Goal: Task Accomplishment & Management: Complete application form

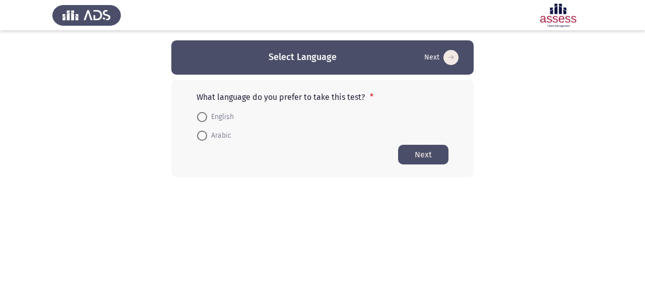
click at [204, 144] on mat-radio-button "Arabic" at bounding box center [213, 135] width 47 height 19
click at [218, 133] on span "Arabic" at bounding box center [219, 135] width 24 height 12
click at [207, 133] on input "Arabic" at bounding box center [202, 135] width 10 height 10
radio input "true"
click at [429, 154] on button "Next" at bounding box center [423, 154] width 50 height 20
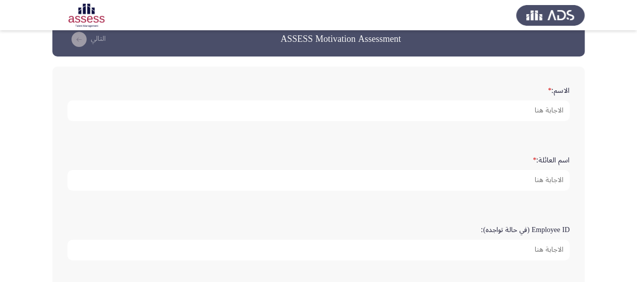
scroll to position [20, 0]
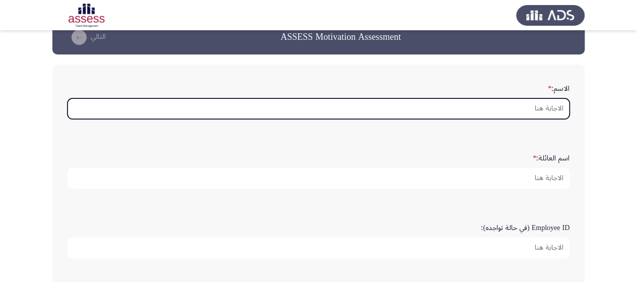
click at [473, 114] on input "الاسم: *" at bounding box center [319, 108] width 502 height 21
type input "ا"
type input "h"
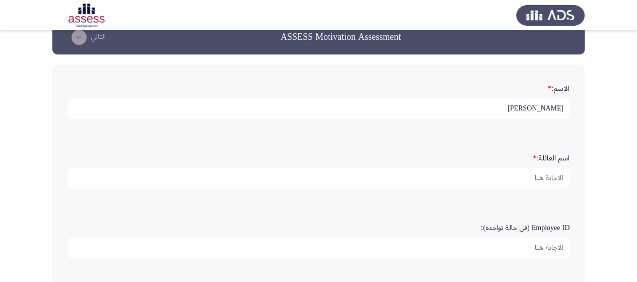
type input "[PERSON_NAME]"
type input "QAW"
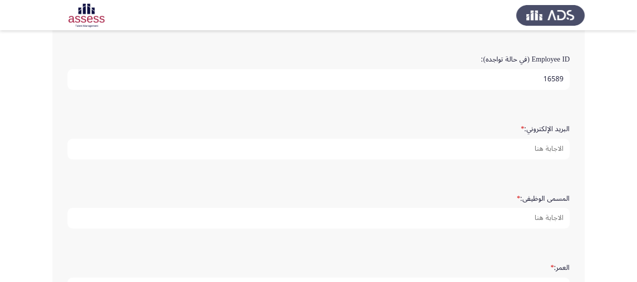
scroll to position [192, 0]
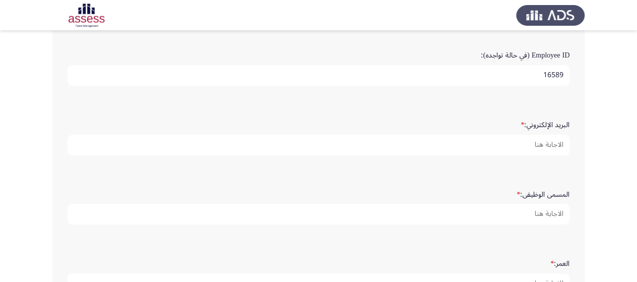
type input "16589"
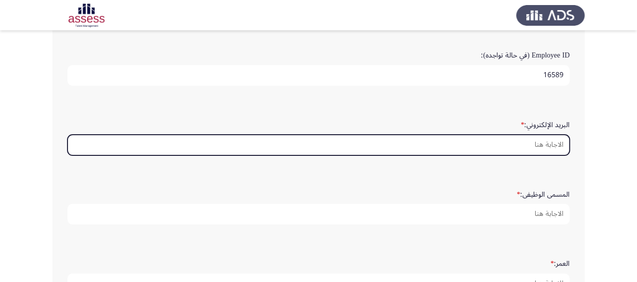
click at [522, 142] on input "البريد الإلكتروني: *" at bounding box center [319, 145] width 502 height 21
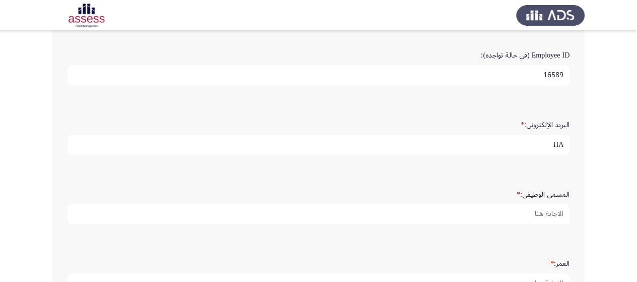
type input "H"
type input "[EMAIL_ADDRESS][DOMAIN_NAME]"
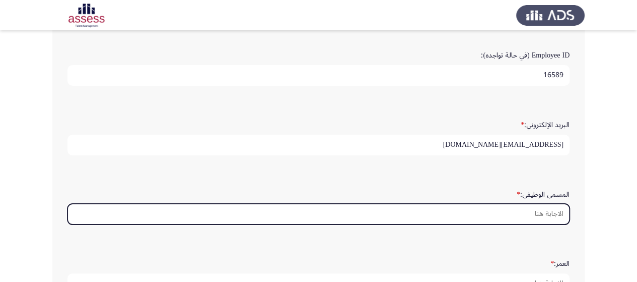
click at [510, 210] on input "المسمى الوظيفى: *" at bounding box center [319, 214] width 502 height 21
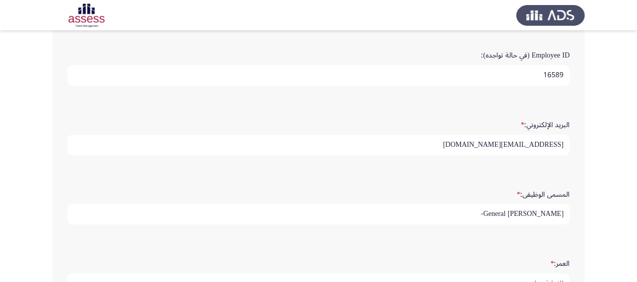
click at [552, 215] on input "General [PERSON_NAME]-" at bounding box center [319, 214] width 502 height 21
click at [566, 212] on input "General Manager-" at bounding box center [319, 214] width 502 height 21
drag, startPoint x: 412, startPoint y: 217, endPoint x: 622, endPoint y: 204, distance: 211.0
click at [622, 204] on app-assessment-container "ASSESS Motivation Assessment التالي الاسم: * [PERSON_NAME]: * QAW Employee ID (…" at bounding box center [318, 118] width 637 height 540
type input "GENERAL MANAGER- EMERGIG GCC MARKETS"
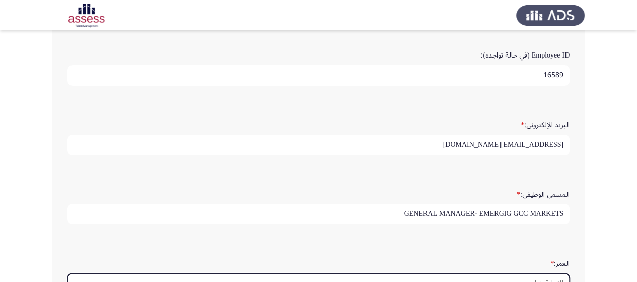
scroll to position [202, 0]
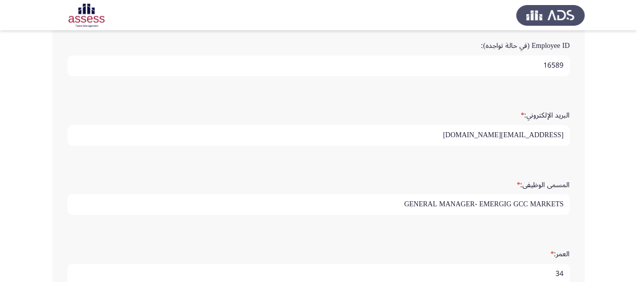
type input "34"
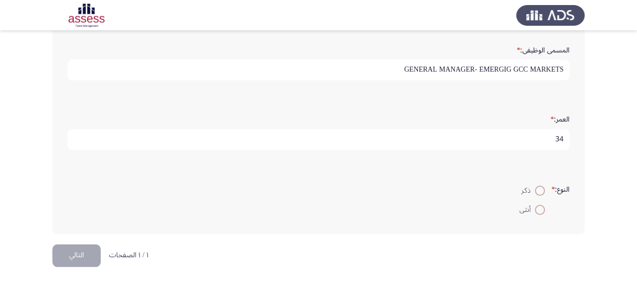
click at [536, 190] on span at bounding box center [540, 190] width 10 height 10
click at [536, 190] on input "ذكر" at bounding box center [540, 190] width 10 height 10
radio input "true"
click at [69, 251] on button "التالي" at bounding box center [76, 255] width 48 height 23
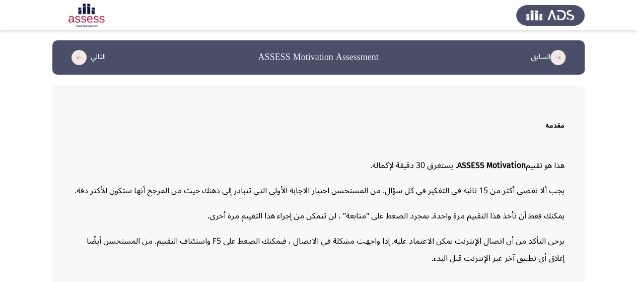
scroll to position [46, 0]
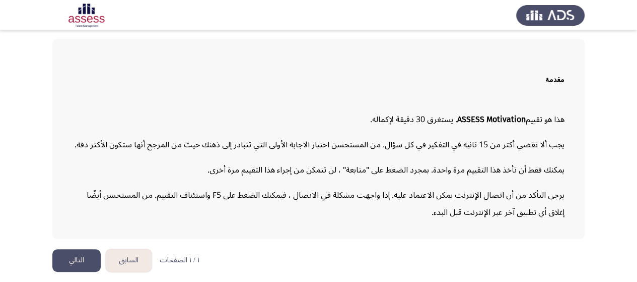
click at [76, 263] on button "التالي" at bounding box center [76, 260] width 48 height 23
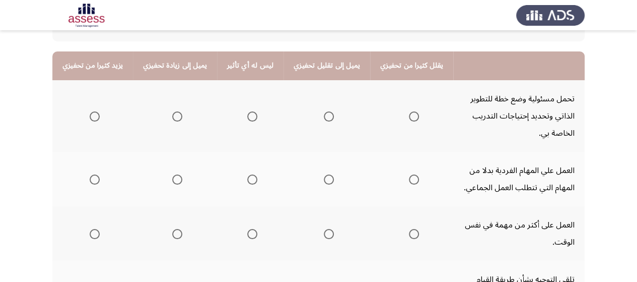
scroll to position [113, 0]
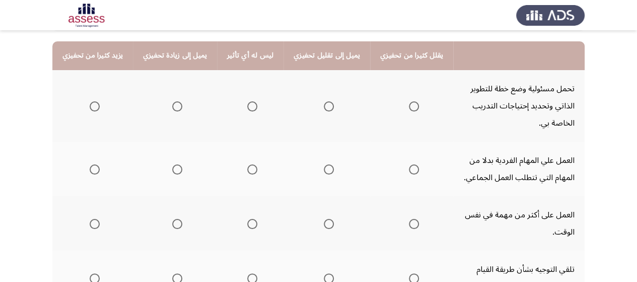
click at [98, 101] on mat-radio-button "Select an option" at bounding box center [93, 106] width 14 height 11
click at [93, 106] on span "Select an option" at bounding box center [95, 106] width 10 height 10
click at [93, 106] on input "Select an option" at bounding box center [95, 106] width 10 height 10
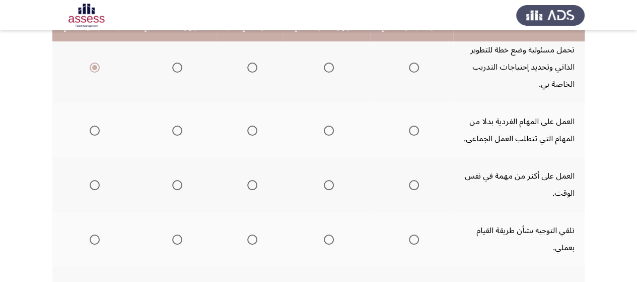
scroll to position [153, 0]
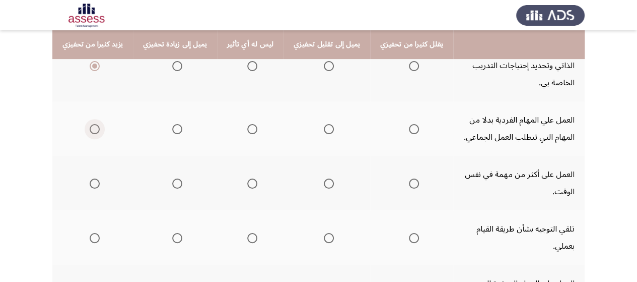
click at [96, 133] on span "Select an option" at bounding box center [95, 129] width 10 height 10
click at [96, 133] on input "Select an option" at bounding box center [95, 129] width 10 height 10
click at [252, 125] on span "Select an option" at bounding box center [252, 129] width 10 height 10
click at [252, 125] on input "Select an option" at bounding box center [252, 129] width 10 height 10
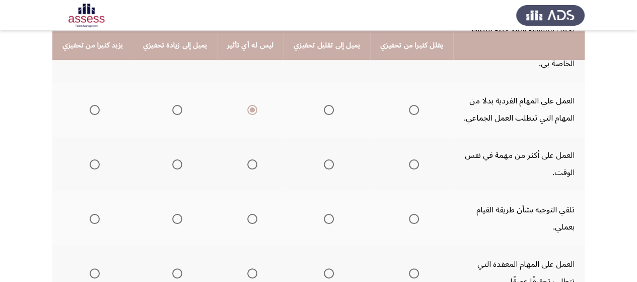
scroll to position [173, 0]
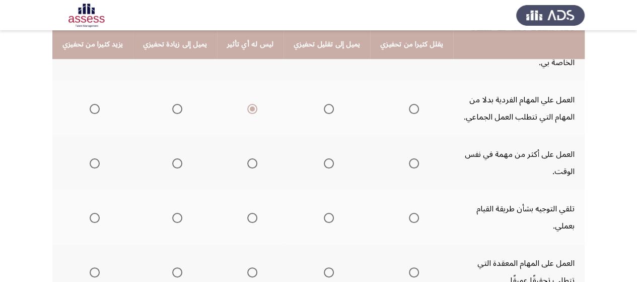
click at [179, 163] on span "Select an option" at bounding box center [177, 163] width 10 height 10
click at [179, 163] on input "Select an option" at bounding box center [177, 163] width 10 height 10
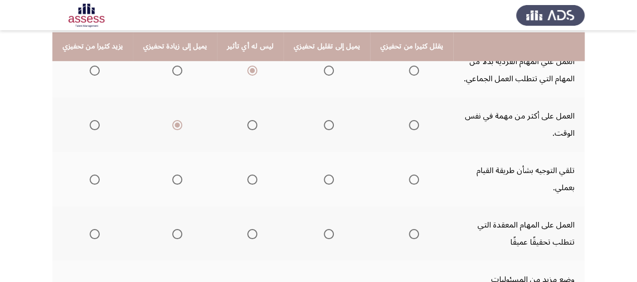
scroll to position [214, 0]
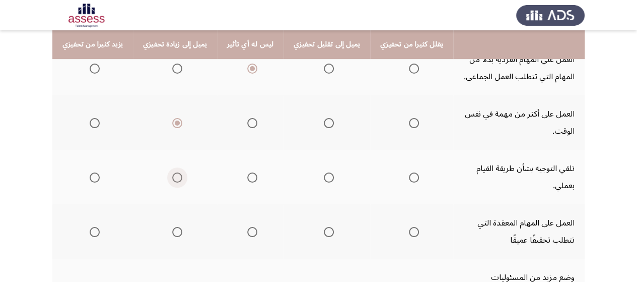
click at [177, 178] on span "Select an option" at bounding box center [177, 177] width 10 height 10
click at [177, 178] on input "Select an option" at bounding box center [177, 177] width 10 height 10
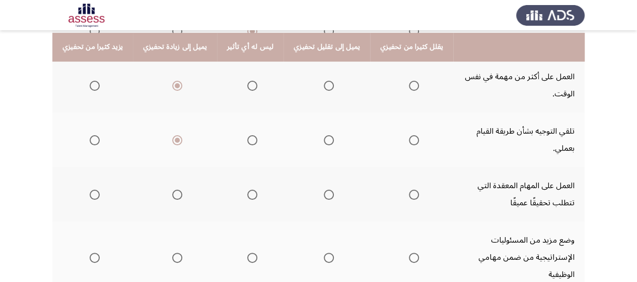
scroll to position [254, 0]
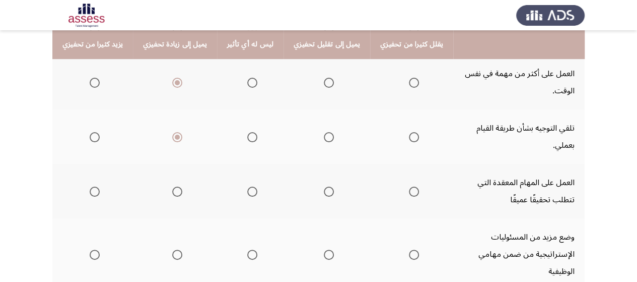
click at [180, 192] on span "Select an option" at bounding box center [177, 191] width 10 height 10
click at [180, 192] on input "Select an option" at bounding box center [177, 191] width 10 height 10
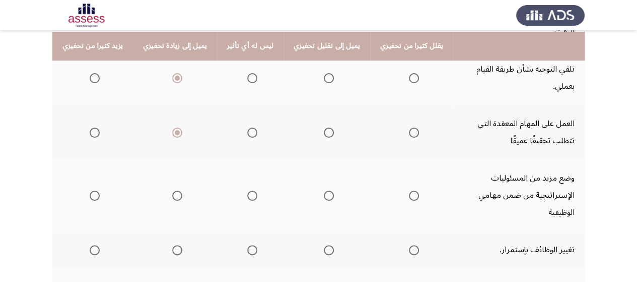
scroll to position [314, 0]
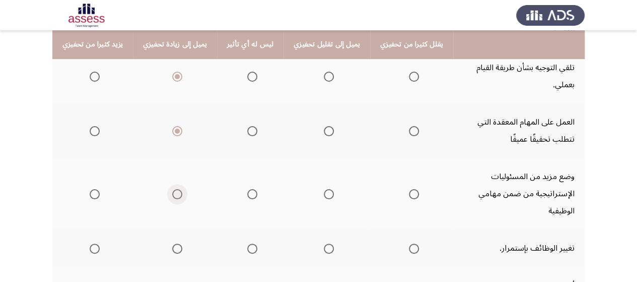
click at [177, 197] on span "Select an option" at bounding box center [177, 194] width 10 height 10
click at [177, 197] on input "Select an option" at bounding box center [177, 194] width 10 height 10
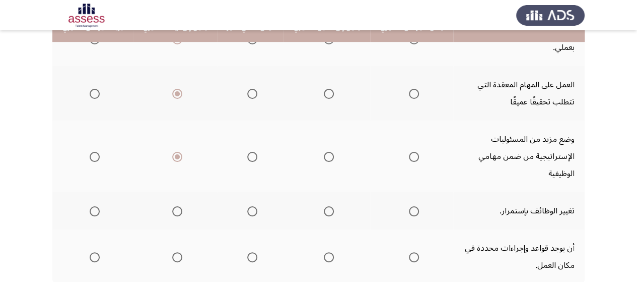
scroll to position [355, 0]
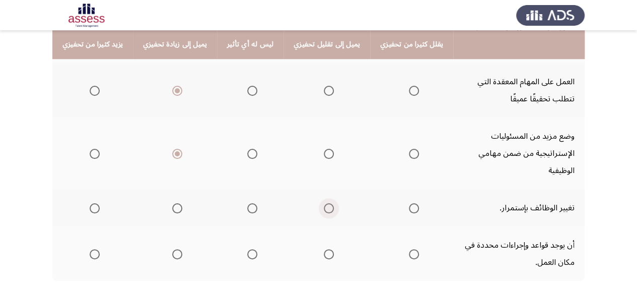
click at [324, 209] on span "Select an option" at bounding box center [329, 208] width 10 height 10
click at [324, 209] on input "Select an option" at bounding box center [329, 208] width 10 height 10
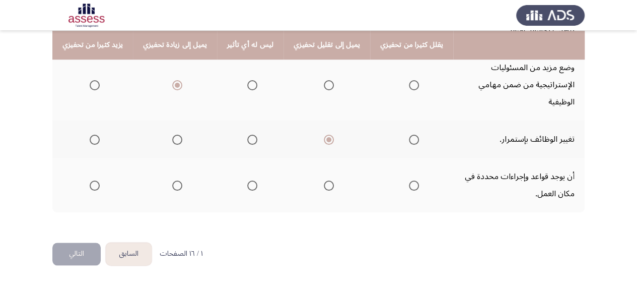
scroll to position [424, 0]
click at [89, 185] on label "Select an option" at bounding box center [93, 185] width 14 height 10
click at [90, 185] on input "Select an option" at bounding box center [95, 185] width 10 height 10
click at [69, 250] on button "التالي" at bounding box center [76, 253] width 48 height 23
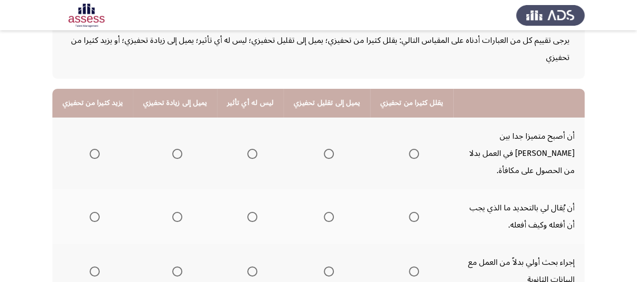
scroll to position [101, 0]
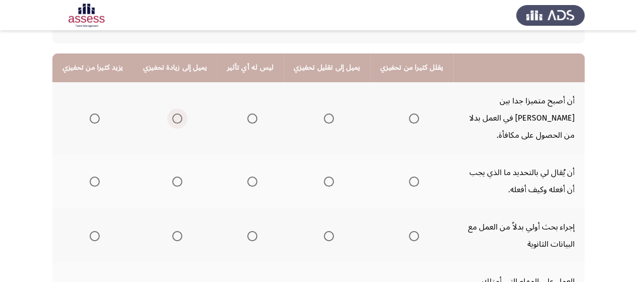
click at [173, 113] on span "Select an option" at bounding box center [177, 118] width 10 height 10
click at [173, 113] on input "Select an option" at bounding box center [177, 118] width 10 height 10
click at [178, 176] on span "Select an option" at bounding box center [177, 181] width 10 height 10
click at [178, 176] on input "Select an option" at bounding box center [177, 181] width 10 height 10
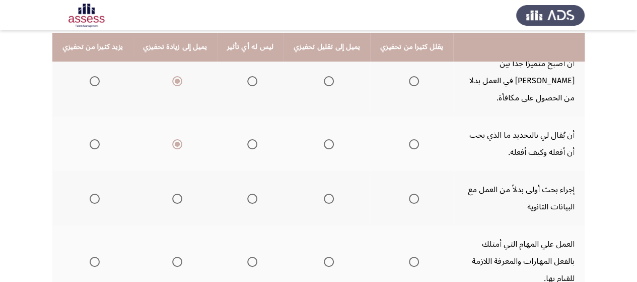
scroll to position [141, 0]
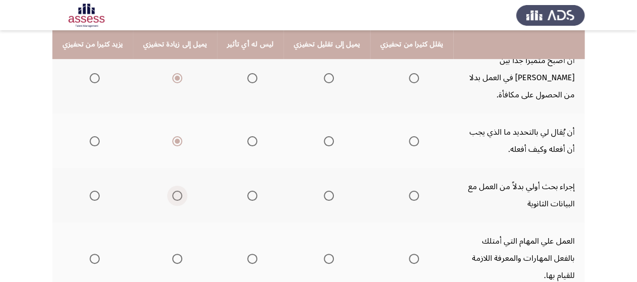
click at [177, 190] on span "Select an option" at bounding box center [177, 195] width 10 height 10
click at [177, 190] on input "Select an option" at bounding box center [177, 195] width 10 height 10
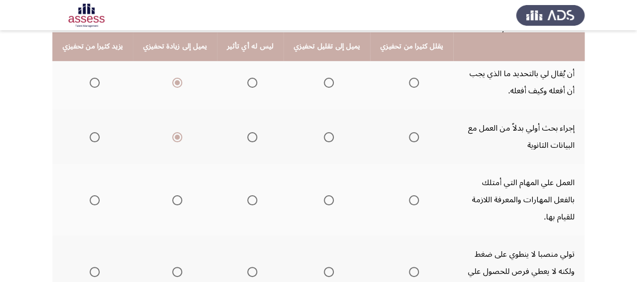
scroll to position [202, 0]
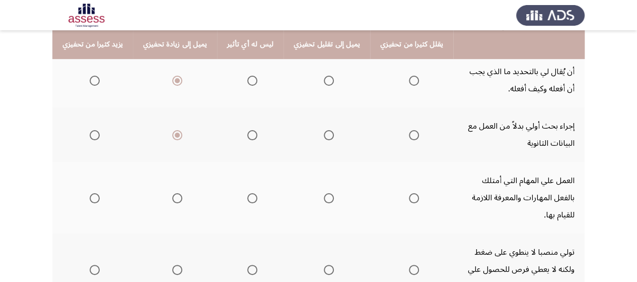
click at [173, 193] on span "Select an option" at bounding box center [177, 198] width 10 height 10
click at [173, 193] on input "Select an option" at bounding box center [177, 198] width 10 height 10
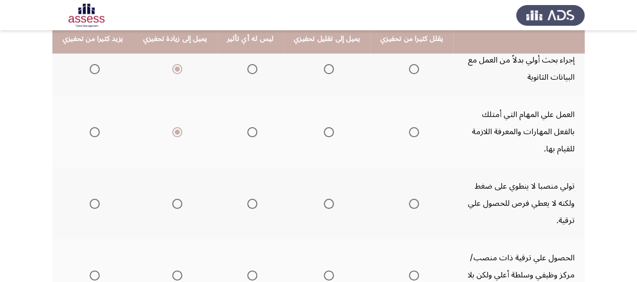
scroll to position [282, 0]
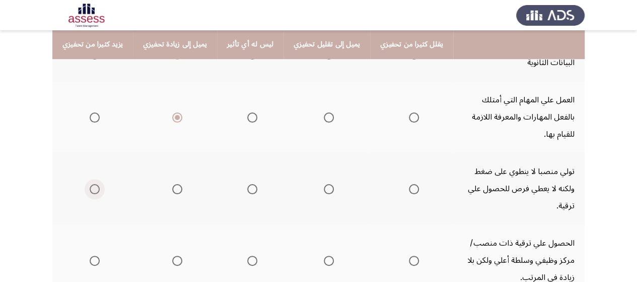
click at [90, 184] on span "Select an option" at bounding box center [95, 189] width 10 height 10
click at [90, 184] on input "Select an option" at bounding box center [95, 189] width 10 height 10
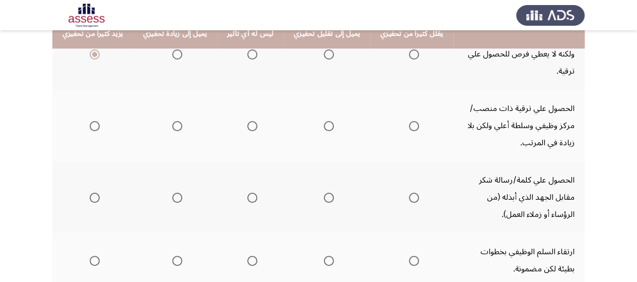
scroll to position [423, 0]
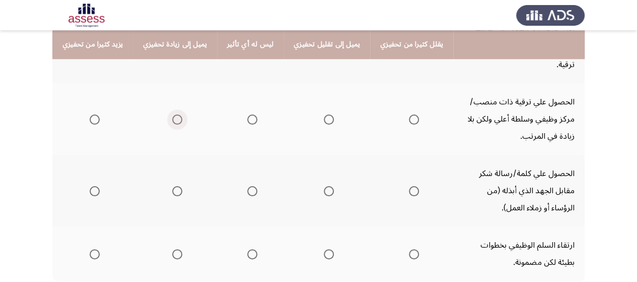
click at [170, 114] on label "Select an option" at bounding box center [175, 119] width 14 height 10
click at [172, 114] on input "Select an option" at bounding box center [177, 119] width 10 height 10
click at [93, 186] on span "Select an option" at bounding box center [95, 191] width 10 height 10
click at [93, 186] on input "Select an option" at bounding box center [95, 191] width 10 height 10
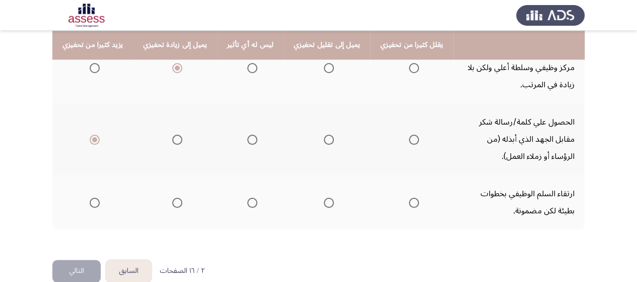
scroll to position [475, 0]
click at [177, 197] on span "Select an option" at bounding box center [177, 202] width 10 height 10
click at [177, 197] on input "Select an option" at bounding box center [177, 202] width 10 height 10
click at [65, 259] on button "التالي" at bounding box center [76, 270] width 48 height 23
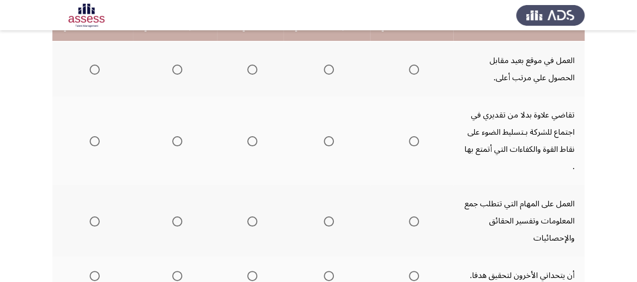
scroll to position [121, 0]
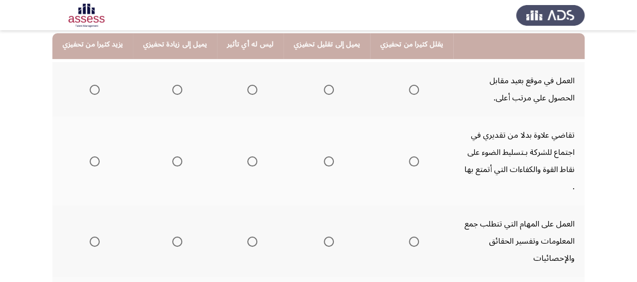
click at [176, 87] on span "Select an option" at bounding box center [177, 90] width 10 height 10
click at [176, 87] on input "Select an option" at bounding box center [177, 90] width 10 height 10
click at [326, 161] on span "Select an option" at bounding box center [329, 161] width 10 height 10
click at [326, 161] on input "Select an option" at bounding box center [329, 161] width 10 height 10
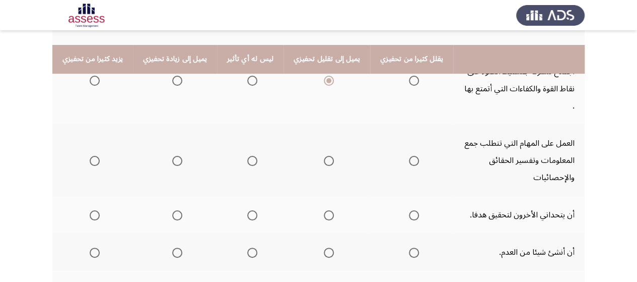
scroll to position [222, 0]
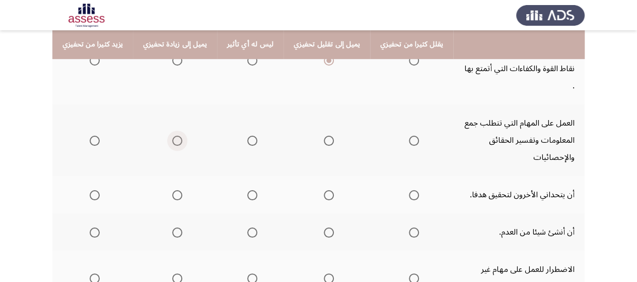
click at [181, 140] on span "Select an option" at bounding box center [177, 141] width 10 height 10
click at [181, 140] on input "Select an option" at bounding box center [177, 141] width 10 height 10
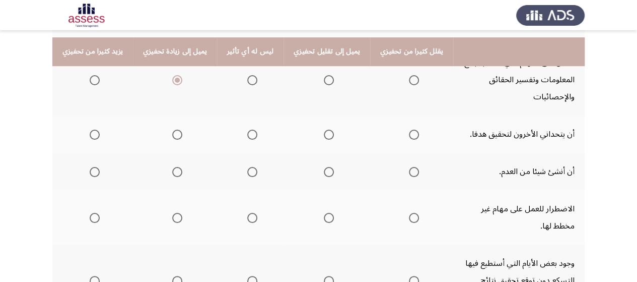
scroll to position [302, 0]
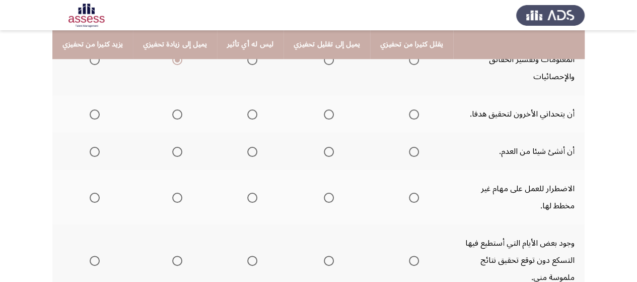
click at [173, 116] on span "Select an option" at bounding box center [177, 114] width 10 height 10
click at [173, 116] on input "Select an option" at bounding box center [177, 114] width 10 height 10
click at [92, 152] on span "Select an option" at bounding box center [95, 152] width 10 height 10
click at [92, 152] on input "Select an option" at bounding box center [95, 152] width 10 height 10
click at [251, 196] on span "Select an option" at bounding box center [252, 197] width 10 height 10
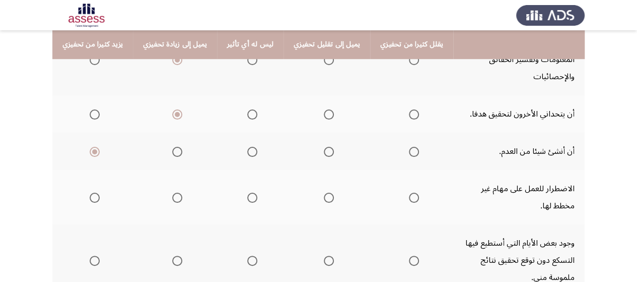
click at [251, 196] on input "Select an option" at bounding box center [252, 197] width 10 height 10
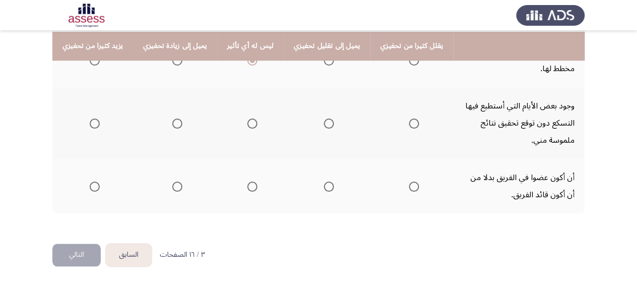
scroll to position [441, 0]
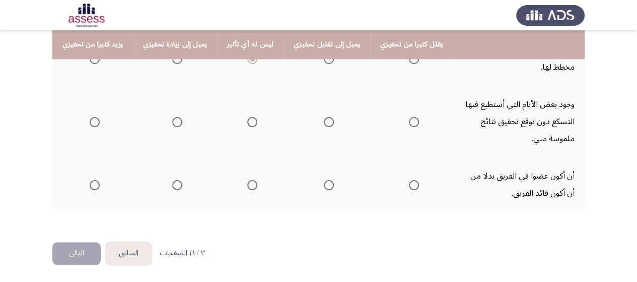
click at [172, 117] on span "Select an option" at bounding box center [177, 122] width 10 height 10
click at [172, 117] on input "Select an option" at bounding box center [177, 122] width 10 height 10
click at [248, 120] on span "Select an option" at bounding box center [252, 122] width 10 height 10
click at [248, 120] on input "Select an option" at bounding box center [252, 122] width 10 height 10
click at [256, 185] on span "Select an option" at bounding box center [252, 185] width 10 height 10
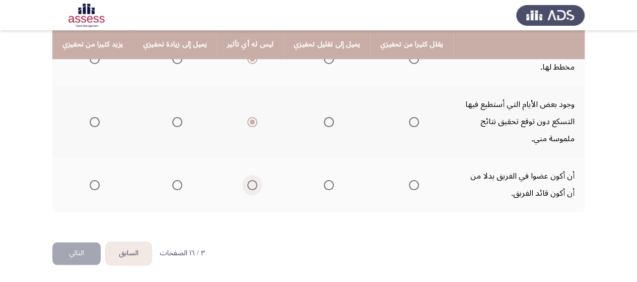
click at [256, 185] on input "Select an option" at bounding box center [252, 185] width 10 height 10
click at [85, 244] on button "التالي" at bounding box center [76, 253] width 48 height 23
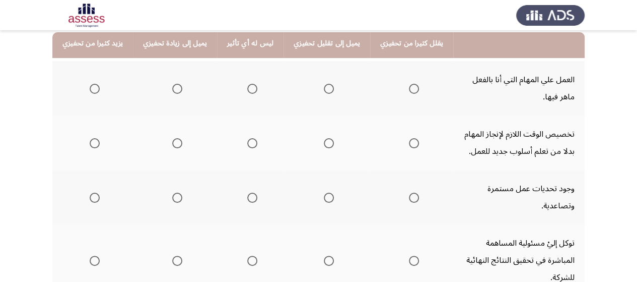
scroll to position [121, 0]
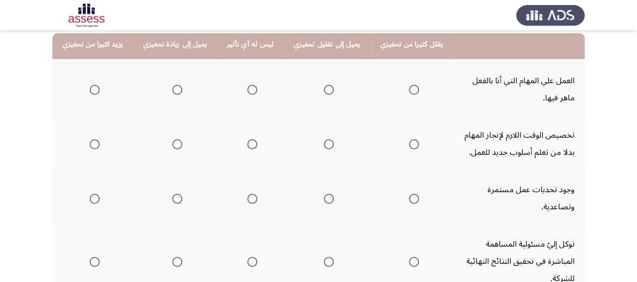
click at [103, 87] on th at bounding box center [92, 89] width 81 height 54
click at [94, 90] on span "Select an option" at bounding box center [95, 90] width 10 height 10
click at [94, 90] on input "Select an option" at bounding box center [95, 90] width 10 height 10
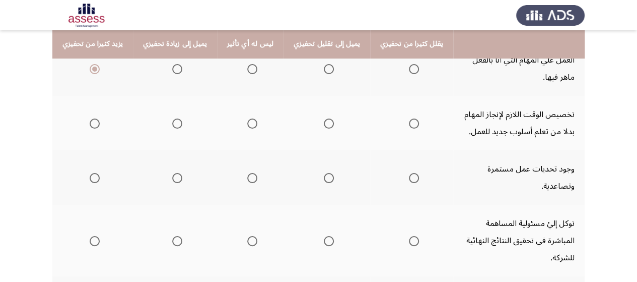
scroll to position [141, 0]
click at [181, 123] on span "Select an option" at bounding box center [177, 124] width 10 height 10
click at [181, 123] on input "Select an option" at bounding box center [177, 124] width 10 height 10
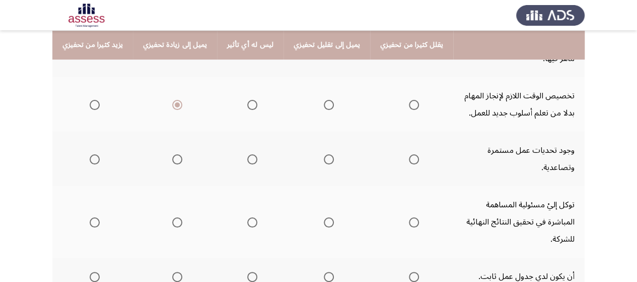
scroll to position [161, 0]
click at [174, 159] on span "Select an option" at bounding box center [177, 158] width 10 height 10
click at [174, 159] on input "Select an option" at bounding box center [177, 158] width 10 height 10
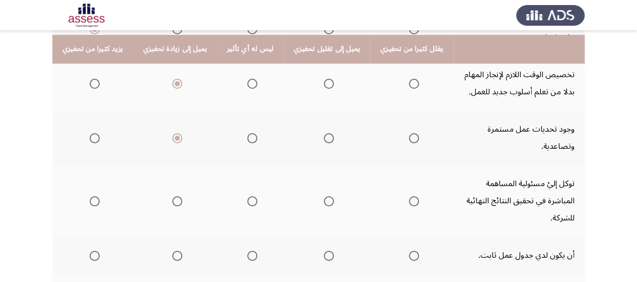
scroll to position [202, 0]
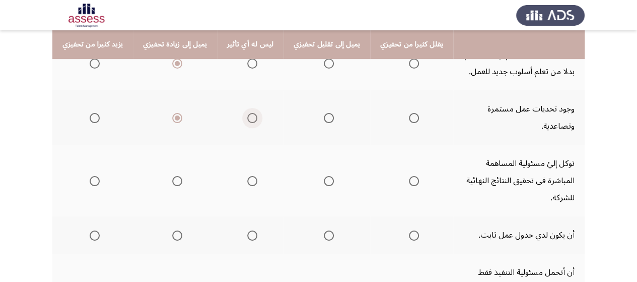
click at [253, 117] on span "Select an option" at bounding box center [252, 118] width 10 height 10
click at [253, 117] on input "Select an option" at bounding box center [252, 118] width 10 height 10
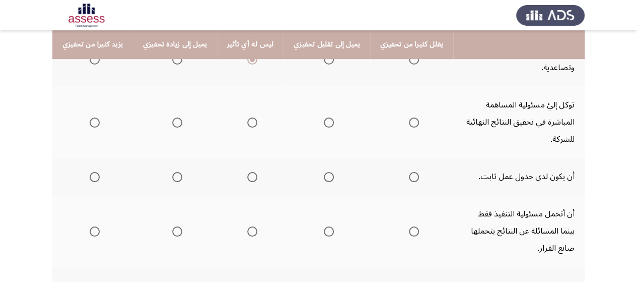
scroll to position [262, 0]
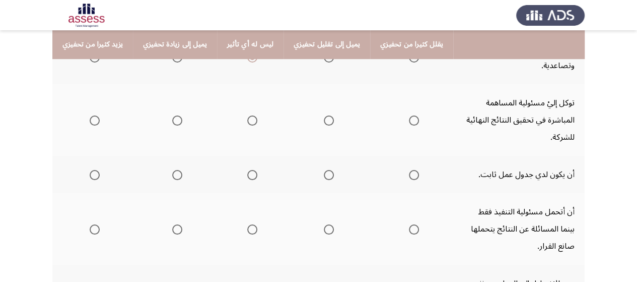
click at [451, 119] on th at bounding box center [411, 120] width 83 height 72
click at [174, 119] on span "Select an option" at bounding box center [177, 120] width 10 height 10
click at [174, 119] on input "Select an option" at bounding box center [177, 120] width 10 height 10
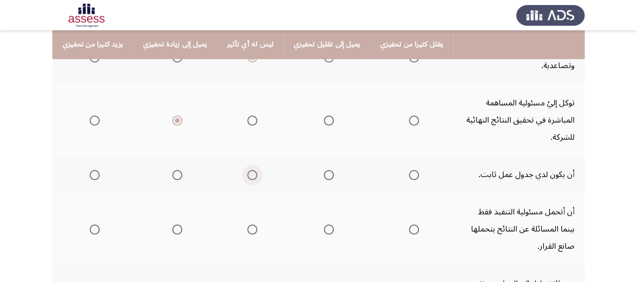
click at [253, 174] on span "Select an option" at bounding box center [252, 175] width 10 height 10
click at [253, 174] on input "Select an option" at bounding box center [252, 175] width 10 height 10
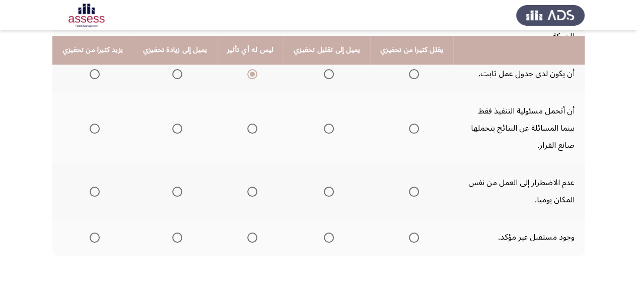
scroll to position [383, 0]
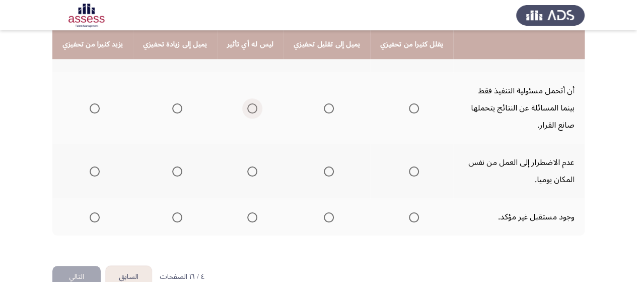
click at [255, 104] on span "Select an option" at bounding box center [252, 108] width 10 height 10
click at [255, 104] on input "Select an option" at bounding box center [252, 108] width 10 height 10
click at [178, 171] on span "Select an option" at bounding box center [177, 171] width 10 height 10
click at [178, 171] on input "Select an option" at bounding box center [177, 171] width 10 height 10
click at [324, 218] on span "Select an option" at bounding box center [329, 217] width 10 height 10
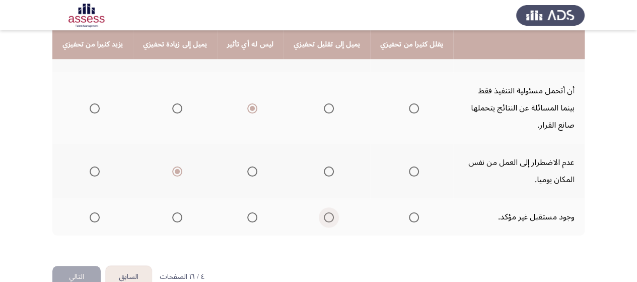
click at [324, 218] on input "Select an option" at bounding box center [329, 217] width 10 height 10
click at [74, 268] on button "التالي" at bounding box center [76, 277] width 48 height 23
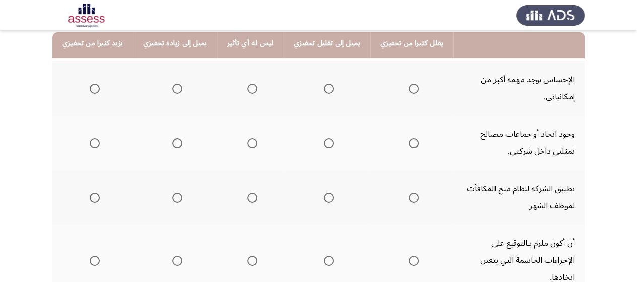
scroll to position [121, 0]
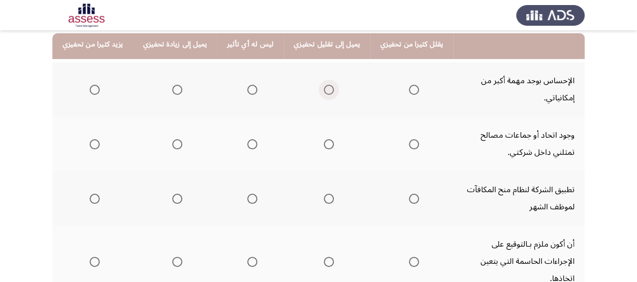
click at [326, 87] on span "Select an option" at bounding box center [329, 90] width 10 height 10
click at [326, 87] on input "Select an option" at bounding box center [329, 90] width 10 height 10
click at [172, 86] on span "Select an option" at bounding box center [177, 90] width 10 height 10
click at [172, 86] on input "Select an option" at bounding box center [177, 90] width 10 height 10
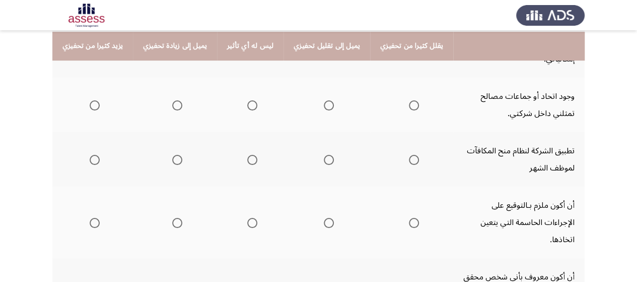
scroll to position [161, 0]
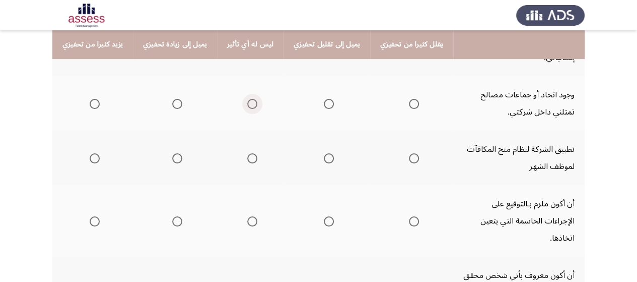
click at [247, 103] on span "Select an option" at bounding box center [252, 104] width 10 height 10
click at [247, 103] on input "Select an option" at bounding box center [252, 104] width 10 height 10
click at [92, 159] on span "Select an option" at bounding box center [95, 158] width 10 height 10
click at [92, 159] on input "Select an option" at bounding box center [95, 158] width 10 height 10
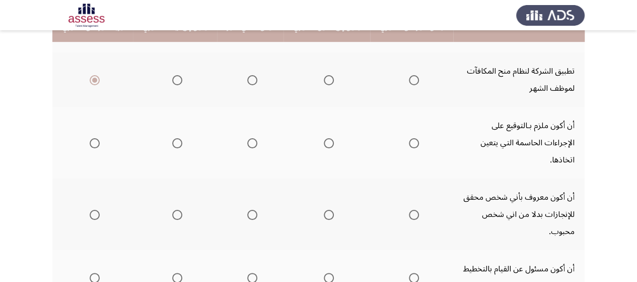
scroll to position [242, 0]
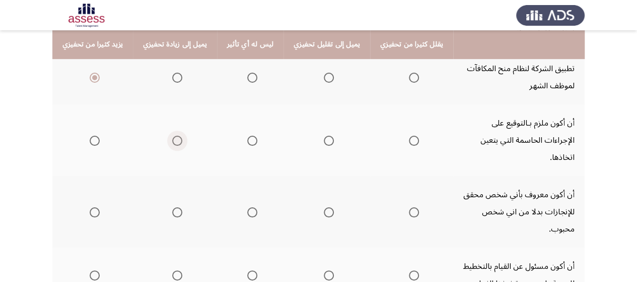
click at [175, 142] on span "Select an option" at bounding box center [177, 141] width 10 height 10
click at [175, 142] on input "Select an option" at bounding box center [177, 141] width 10 height 10
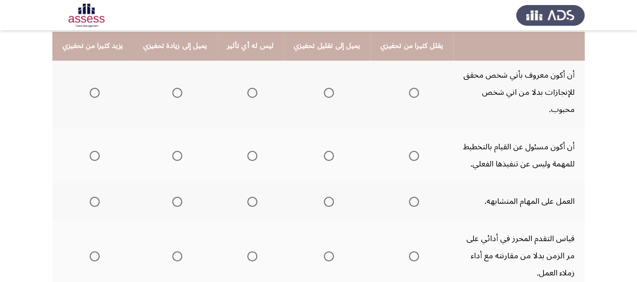
scroll to position [363, 0]
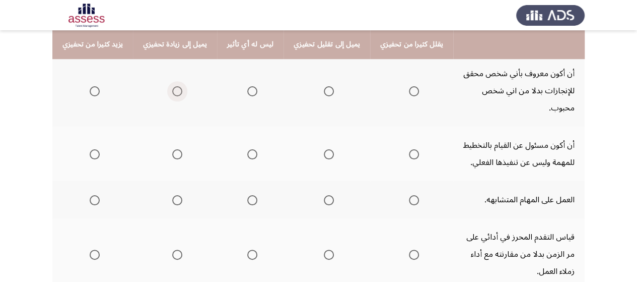
click at [177, 92] on span "Select an option" at bounding box center [177, 91] width 10 height 10
click at [177, 92] on input "Select an option" at bounding box center [177, 91] width 10 height 10
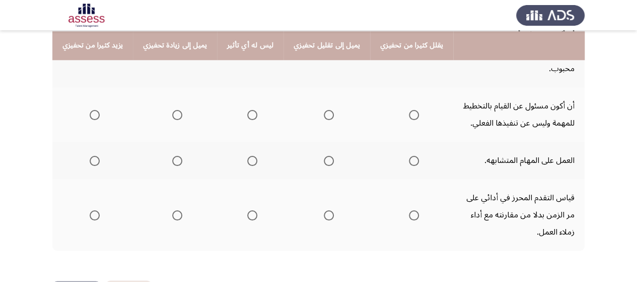
scroll to position [403, 0]
click at [247, 119] on span "Select an option" at bounding box center [252, 114] width 10 height 10
click at [247, 119] on input "Select an option" at bounding box center [252, 114] width 10 height 10
click at [249, 165] on span "Select an option" at bounding box center [252, 160] width 10 height 10
click at [249, 165] on input "Select an option" at bounding box center [252, 160] width 10 height 10
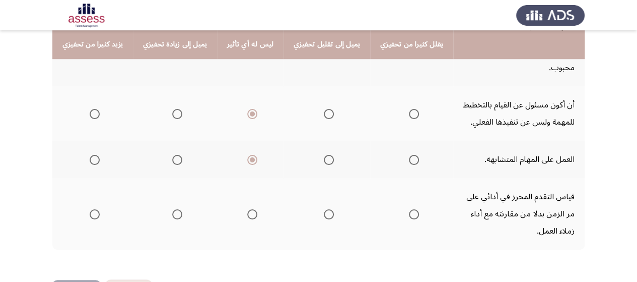
click at [284, 206] on th at bounding box center [327, 214] width 87 height 72
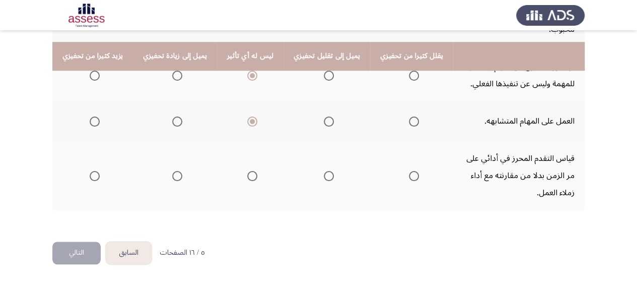
scroll to position [458, 0]
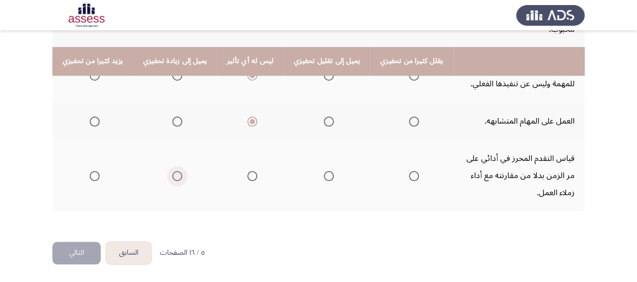
click at [178, 178] on span "Select an option" at bounding box center [177, 176] width 10 height 10
click at [178, 178] on input "Select an option" at bounding box center [177, 176] width 10 height 10
click at [77, 248] on button "التالي" at bounding box center [76, 252] width 48 height 23
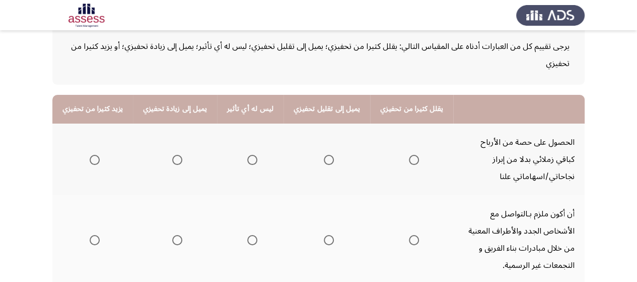
scroll to position [60, 0]
